Goal: Task Accomplishment & Management: Complete application form

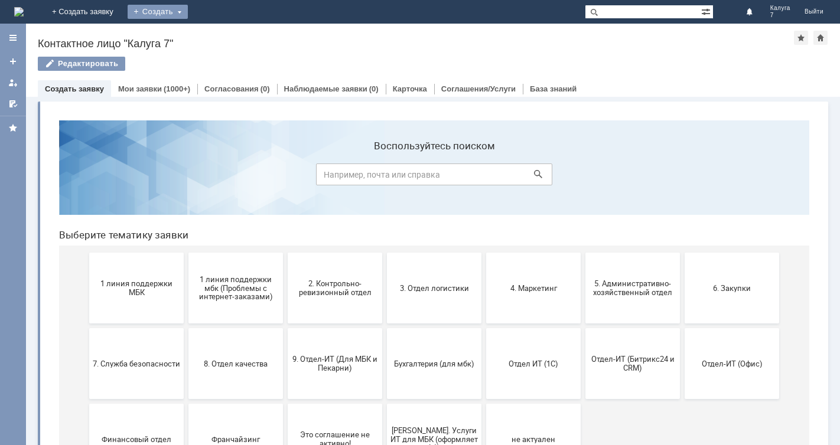
click at [188, 9] on div "Создать" at bounding box center [158, 12] width 60 height 14
click at [220, 32] on link "Заявка" at bounding box center [175, 35] width 90 height 14
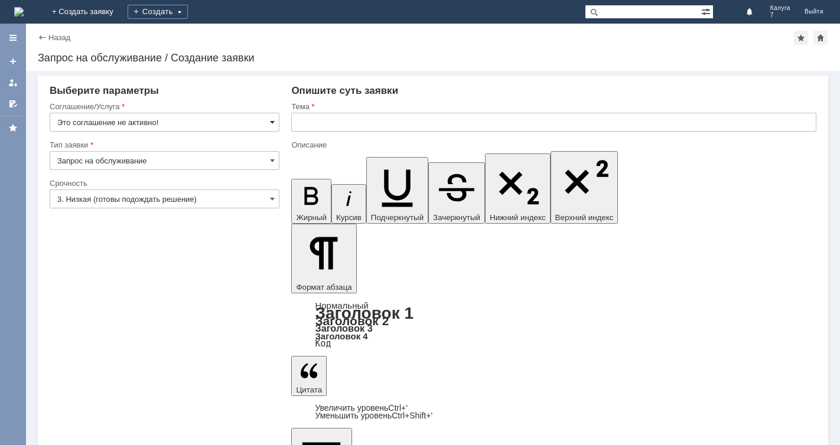
click at [272, 119] on span at bounding box center [272, 122] width 5 height 9
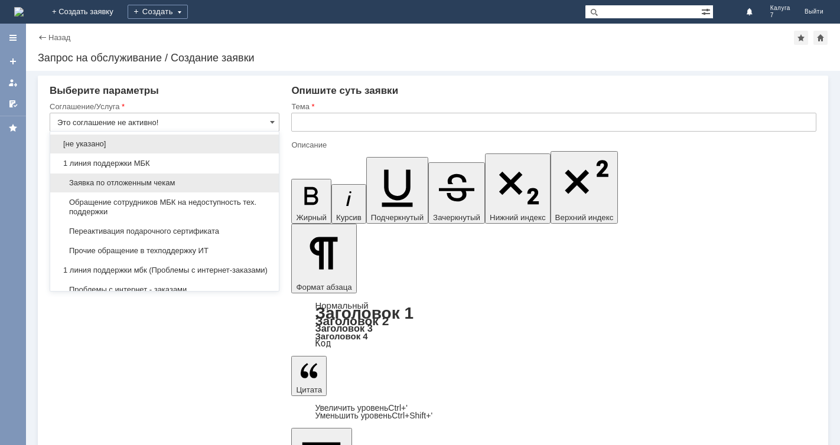
click at [239, 187] on span "Заявка по отложенным чекам" at bounding box center [164, 182] width 214 height 9
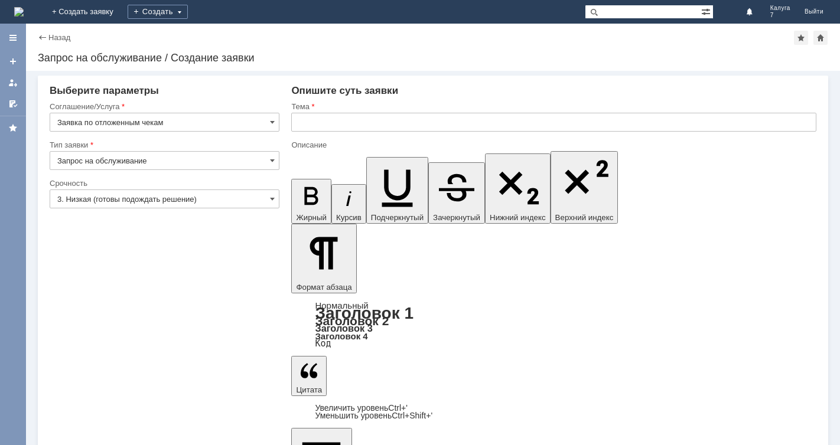
type input "Заявка по отложенным чекам"
click at [272, 196] on span at bounding box center [272, 198] width 5 height 9
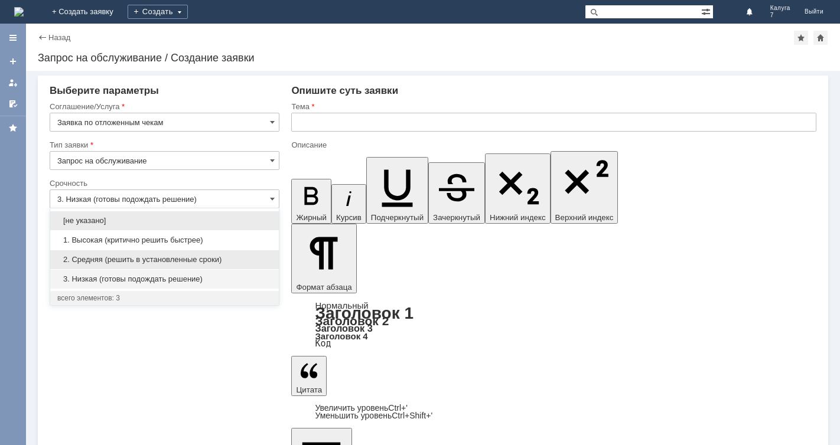
click at [203, 263] on span "2. Средняя (решить в установленные сроки)" at bounding box center [164, 259] width 214 height 9
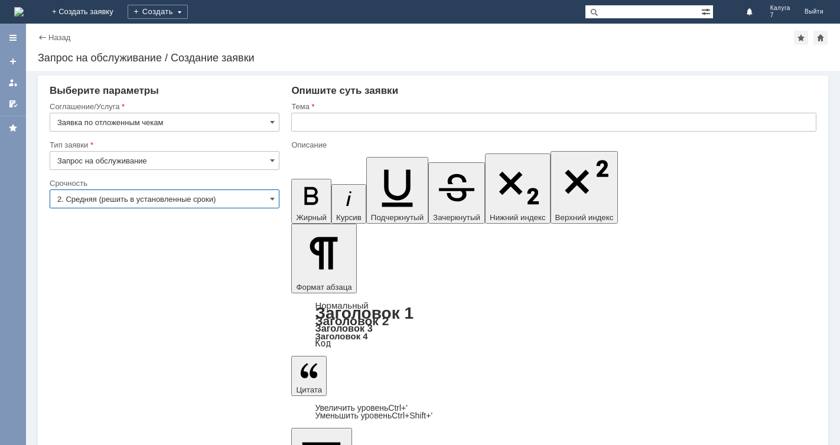
type input "2. Средняя (решить в установленные сроки)"
click at [301, 119] on input "text" at bounding box center [553, 122] width 525 height 19
type input "отложенный чек"
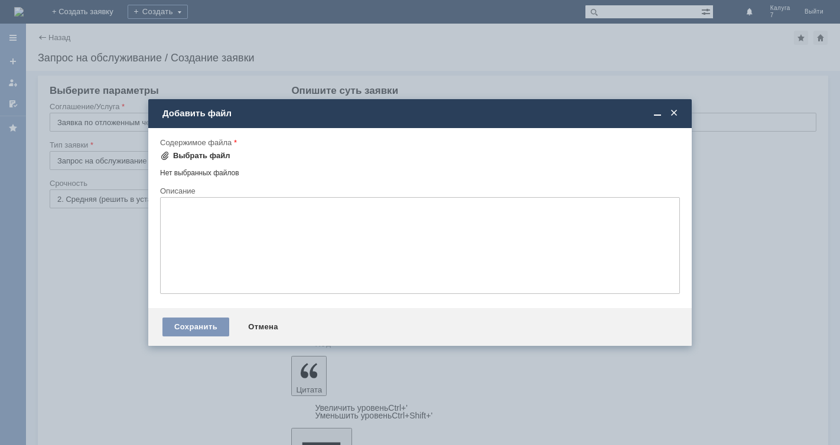
click at [164, 154] on span at bounding box center [164, 155] width 9 height 9
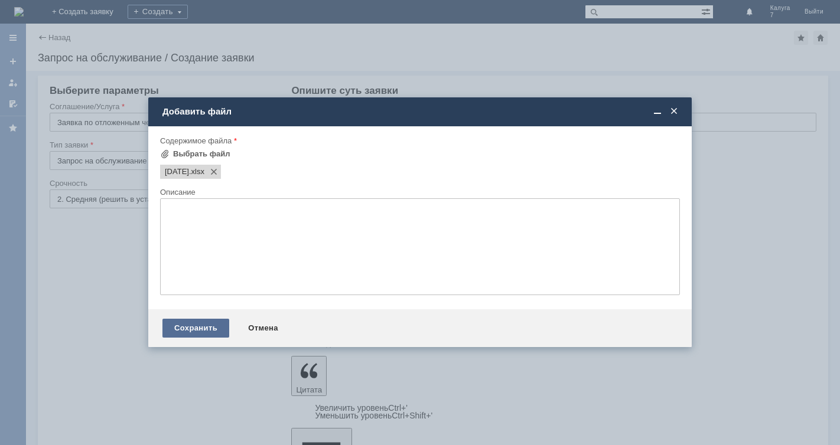
click at [209, 323] on div "Сохранить" at bounding box center [195, 328] width 67 height 19
